Goal: Information Seeking & Learning: Understand process/instructions

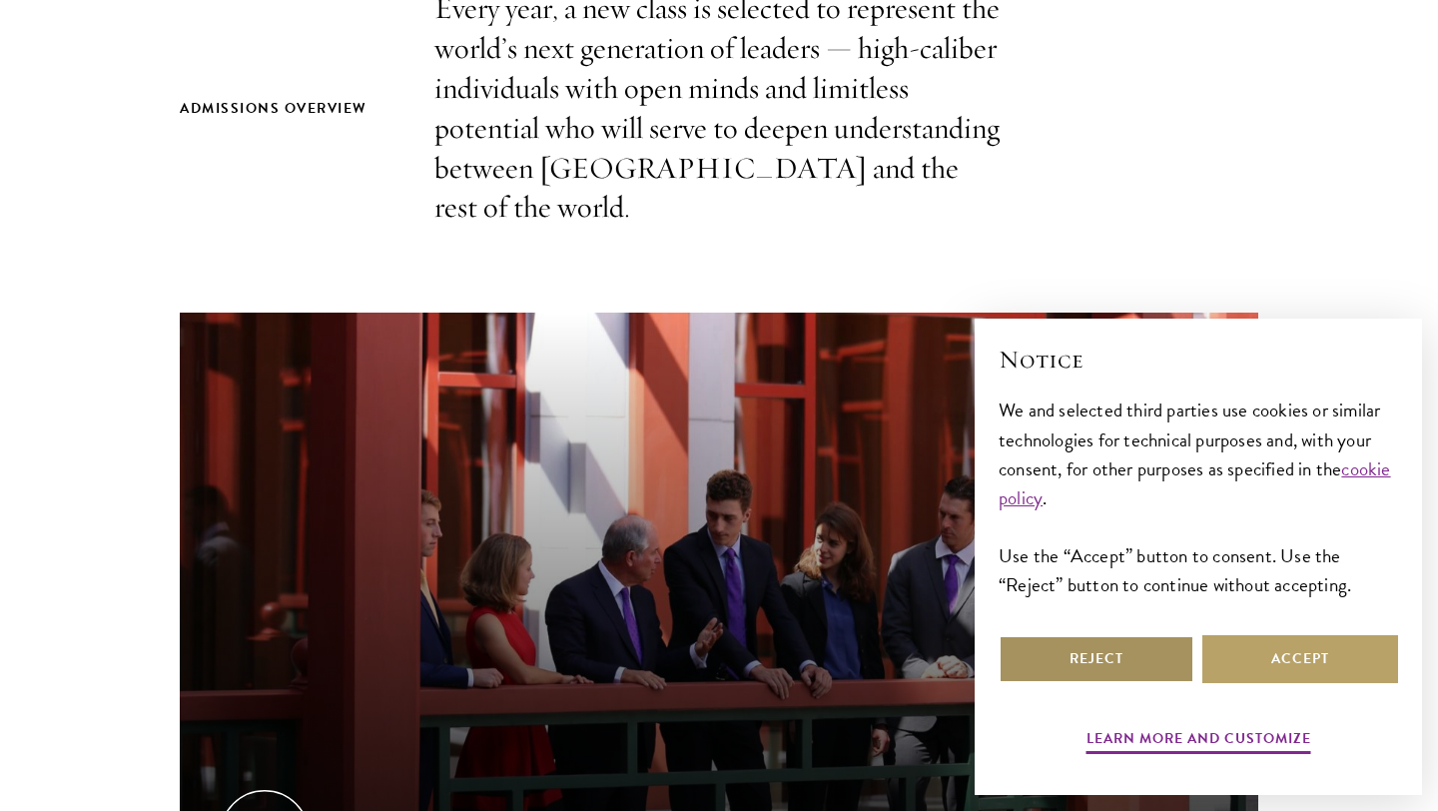
click at [1164, 656] on button "Reject" at bounding box center [1097, 659] width 196 height 48
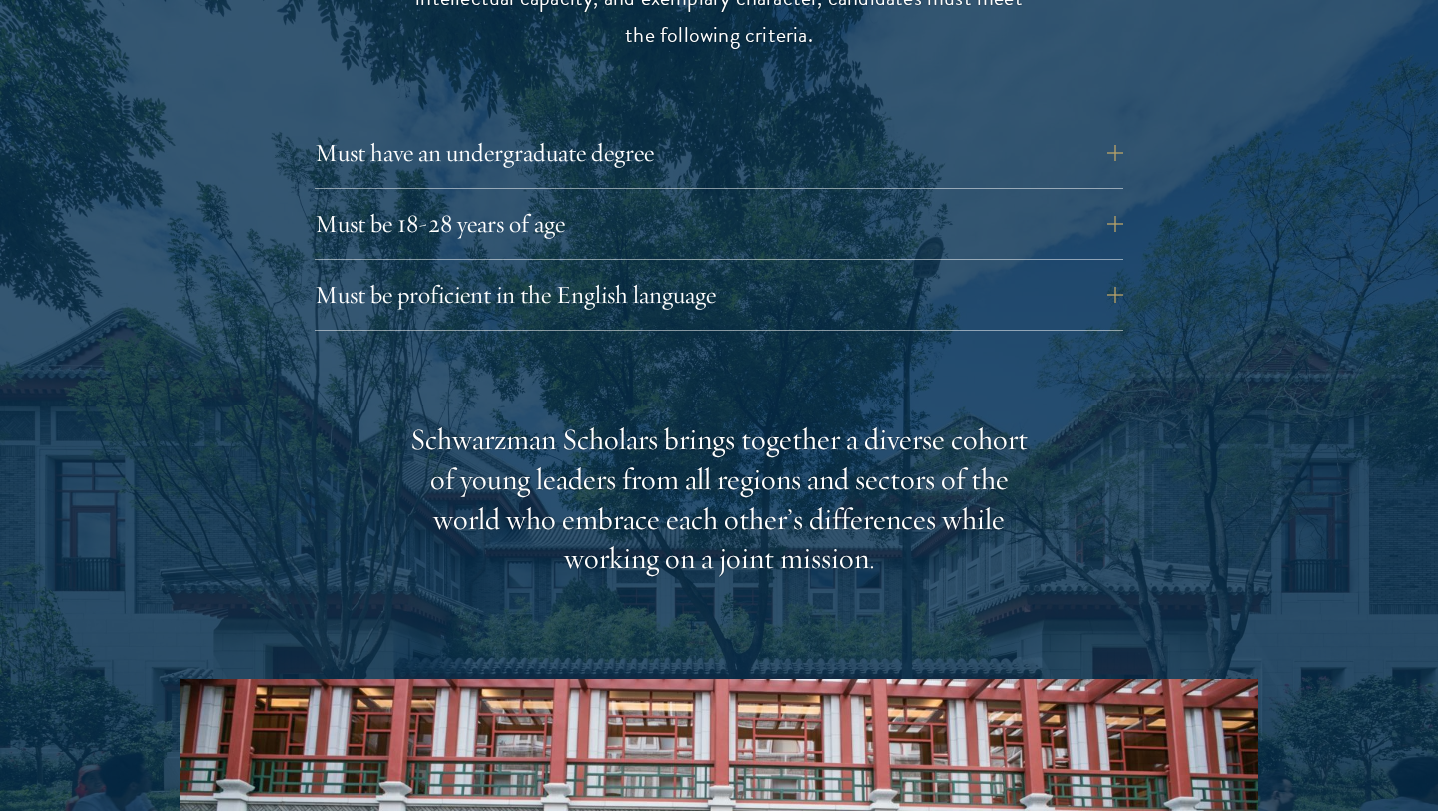
scroll to position [2842, 0]
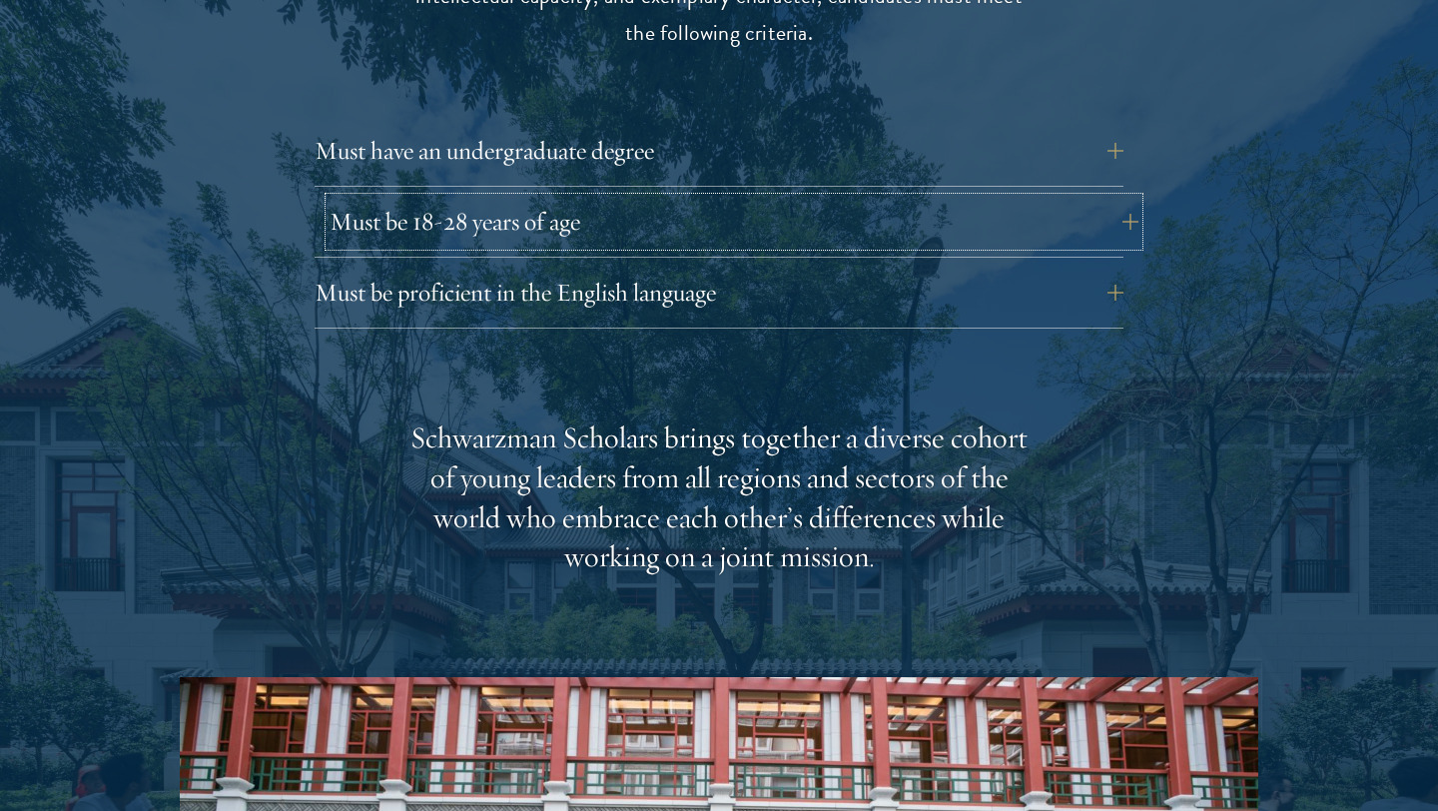
click at [589, 198] on button "Must be 18-28 years of age" at bounding box center [734, 222] width 809 height 48
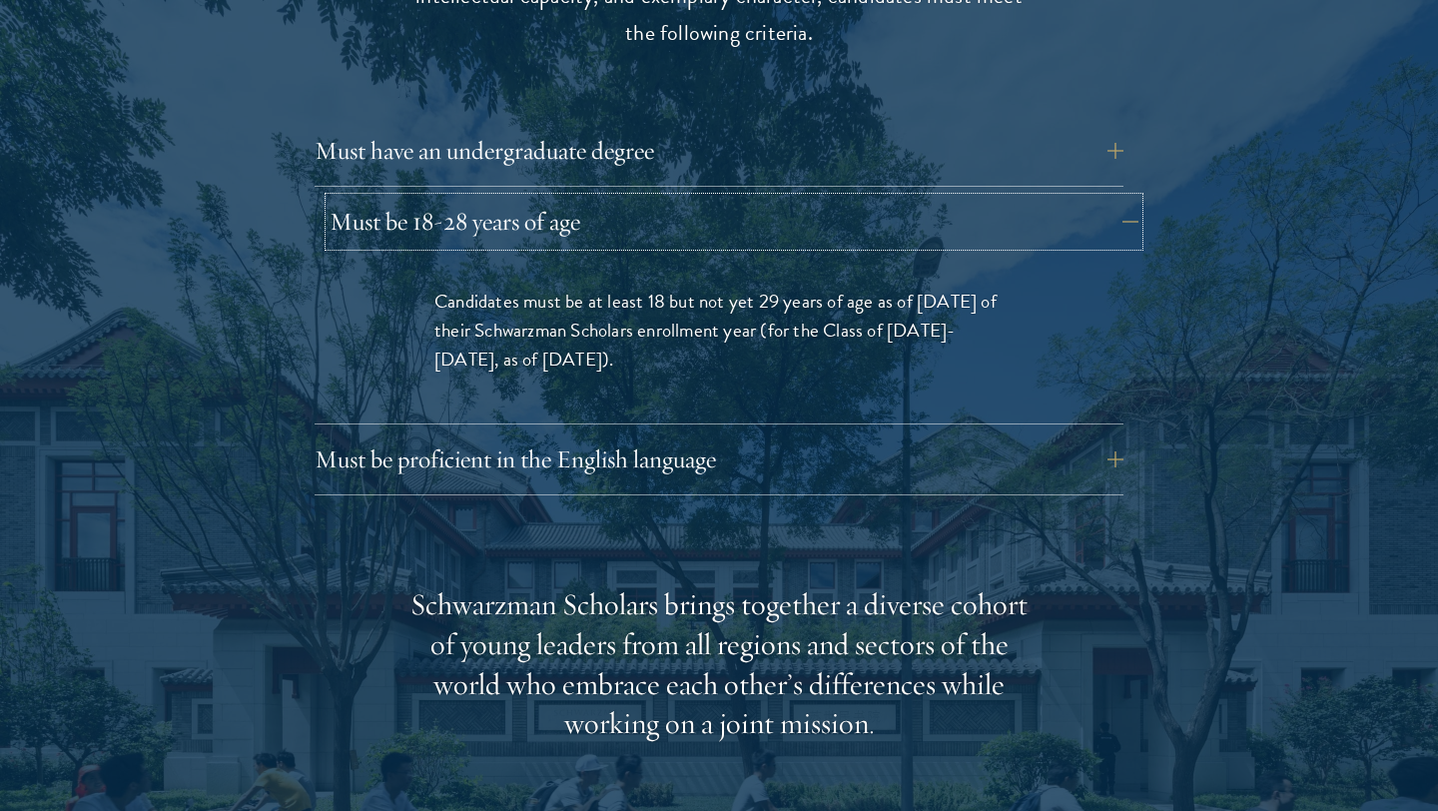
click at [589, 198] on button "Must be 18-28 years of age" at bounding box center [734, 222] width 809 height 48
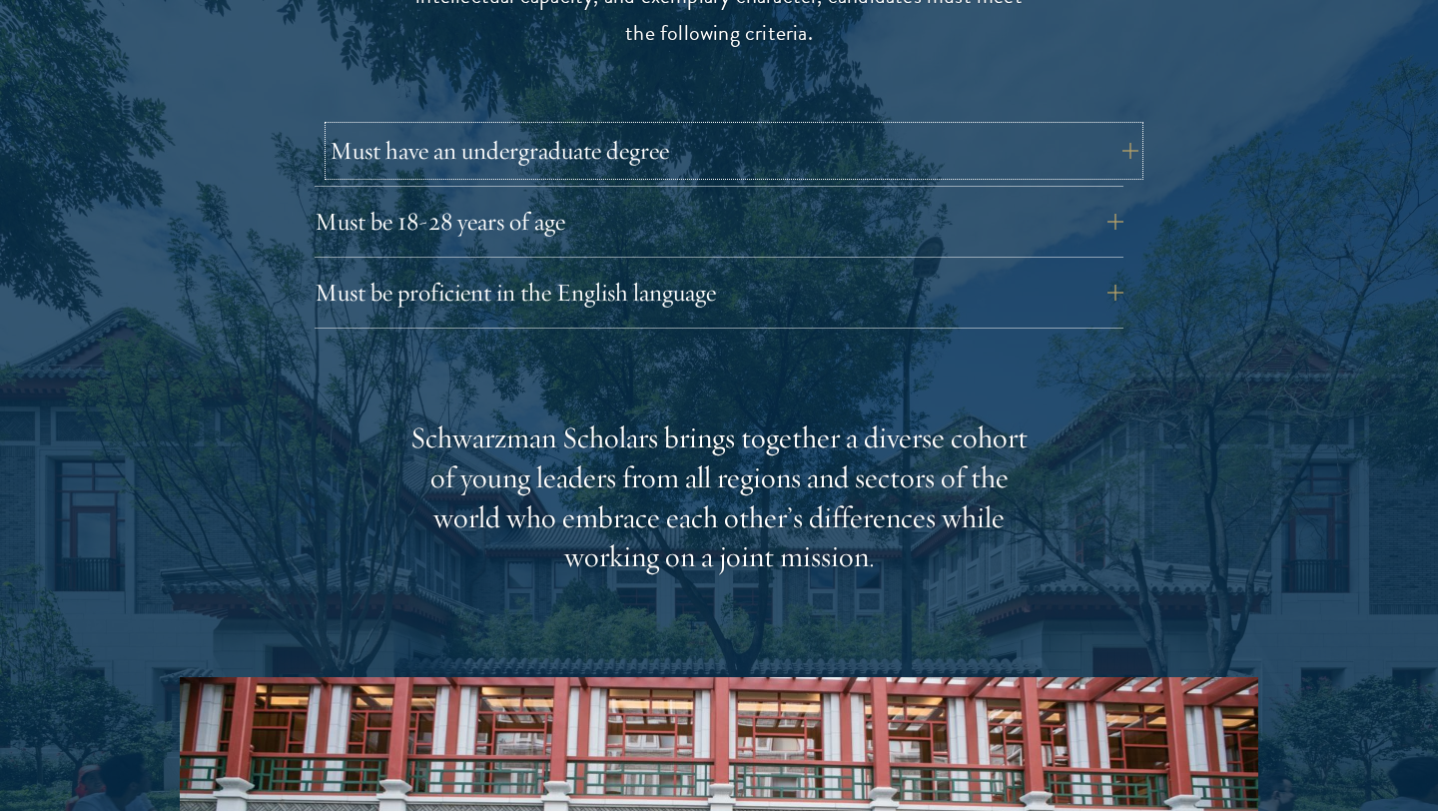
click at [643, 127] on button "Must have an undergraduate degree" at bounding box center [734, 151] width 809 height 48
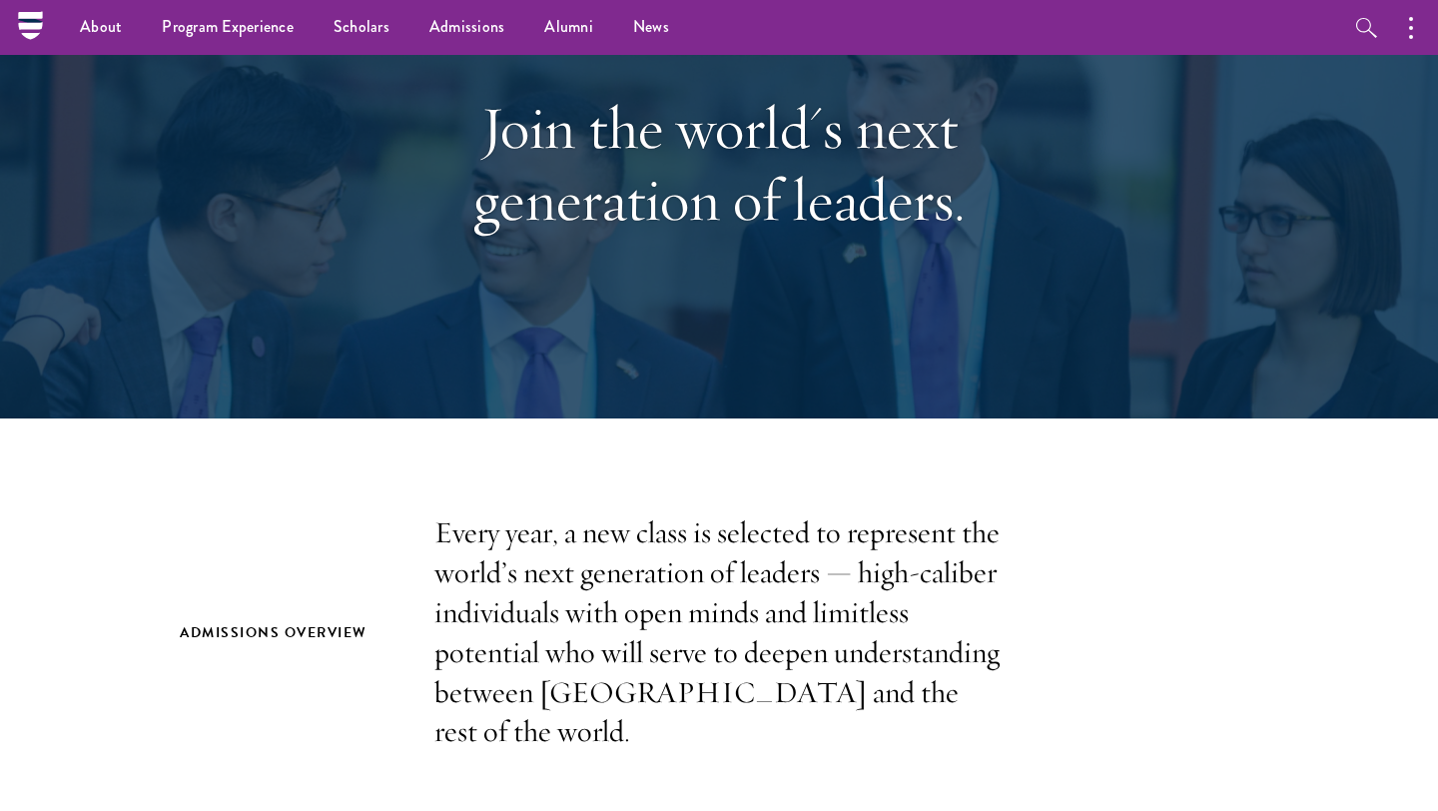
scroll to position [0, 0]
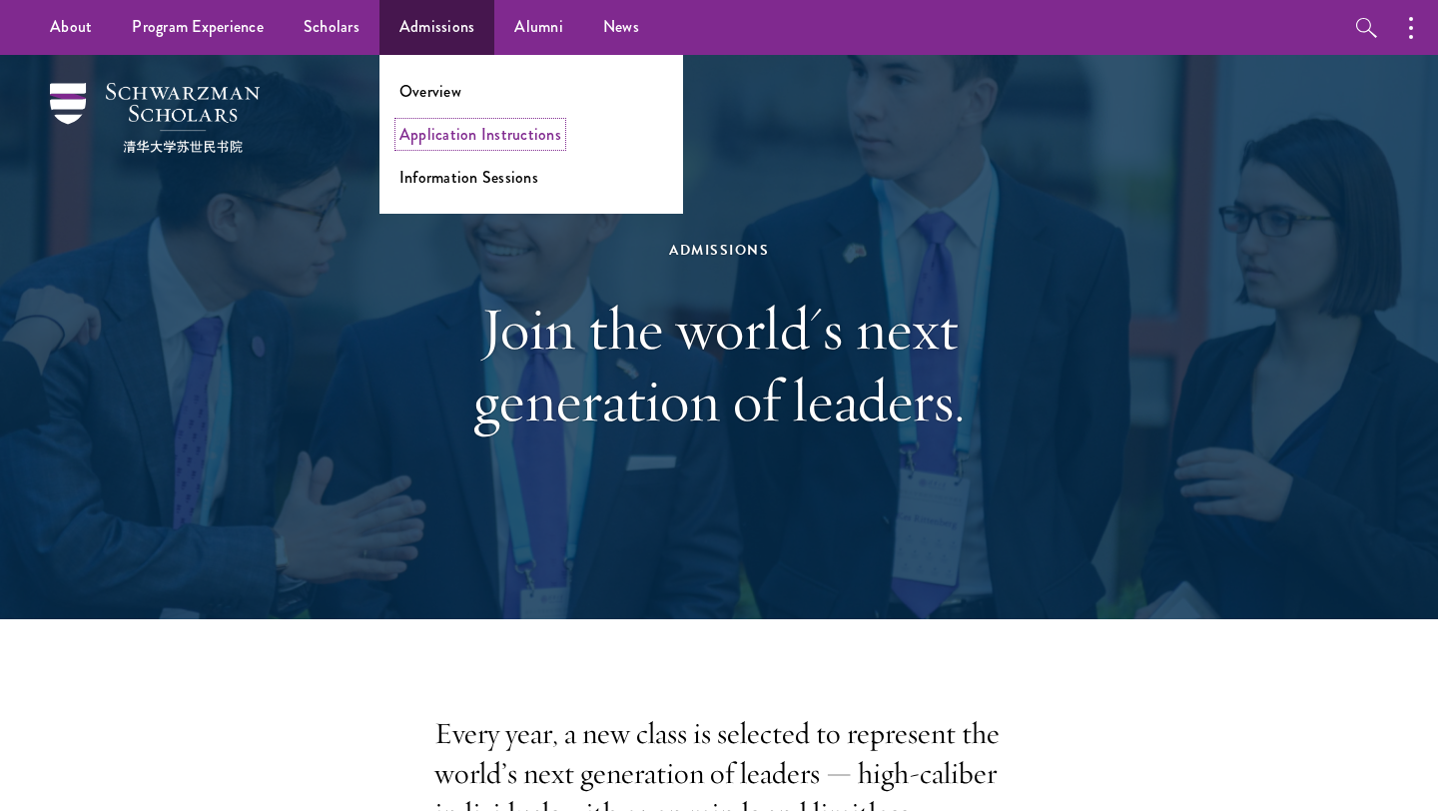
click at [440, 140] on link "Application Instructions" at bounding box center [481, 134] width 162 height 23
